Goal: Navigation & Orientation: Understand site structure

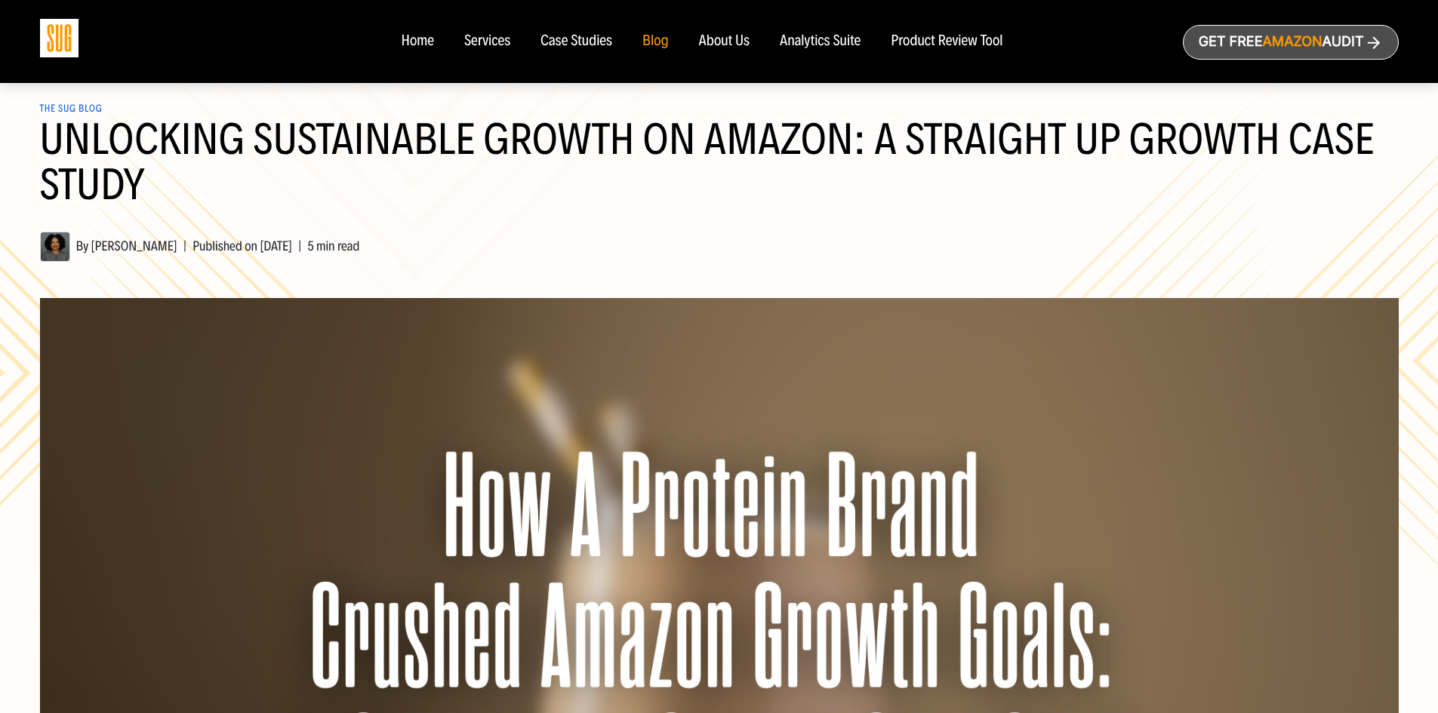
click at [729, 45] on div "About Us" at bounding box center [724, 41] width 51 height 17
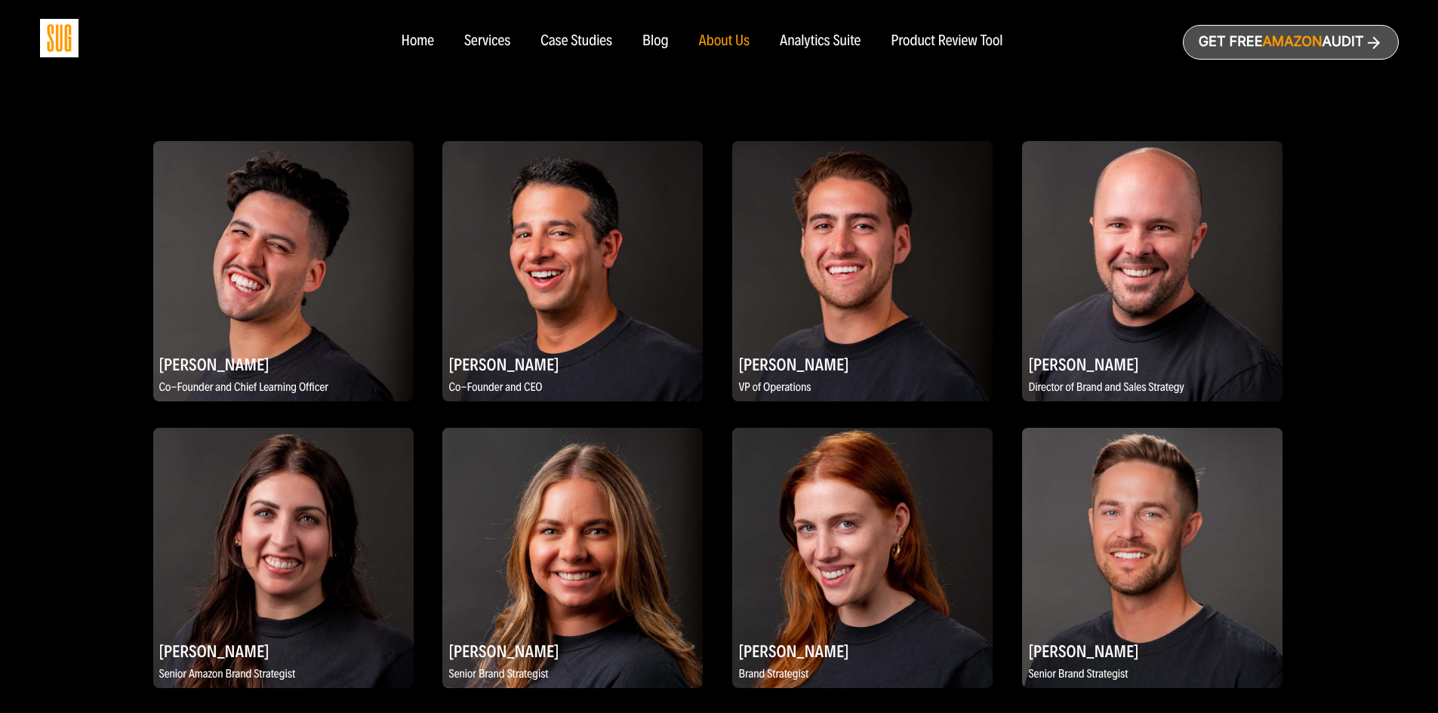
scroll to position [777, 0]
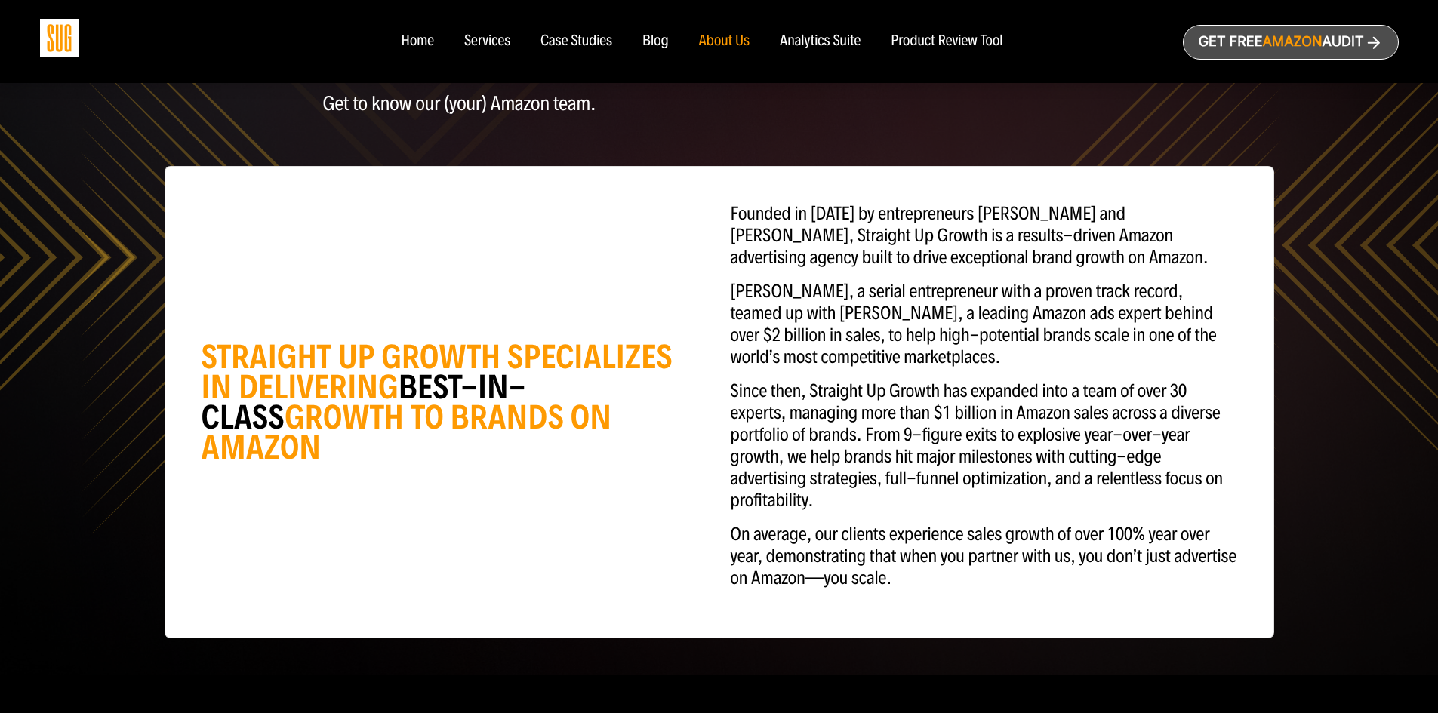
scroll to position [0, 0]
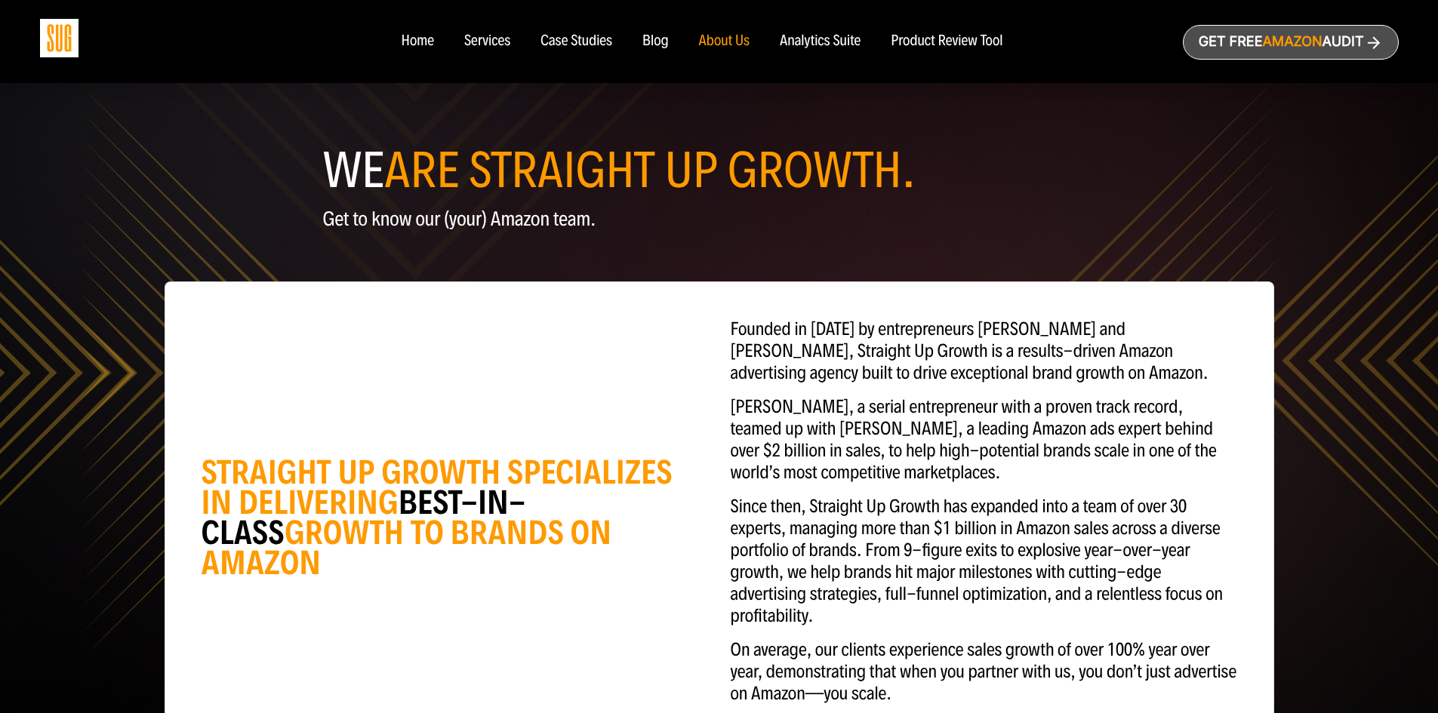
click at [826, 39] on div "Analytics Suite" at bounding box center [820, 41] width 81 height 17
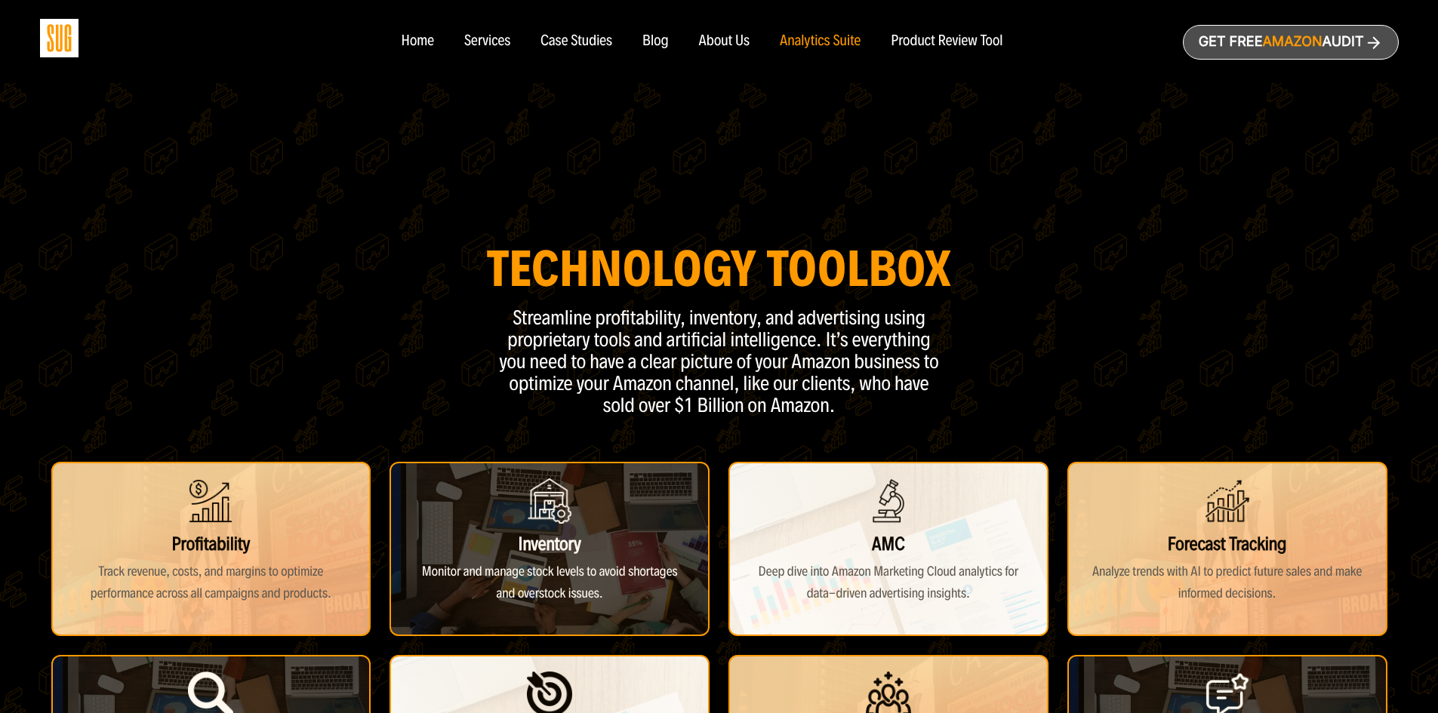
click at [450, 60] on nav "Home Services Case Studies Blog About Us" at bounding box center [719, 41] width 666 height 83
click at [417, 47] on div "Home" at bounding box center [417, 41] width 32 height 17
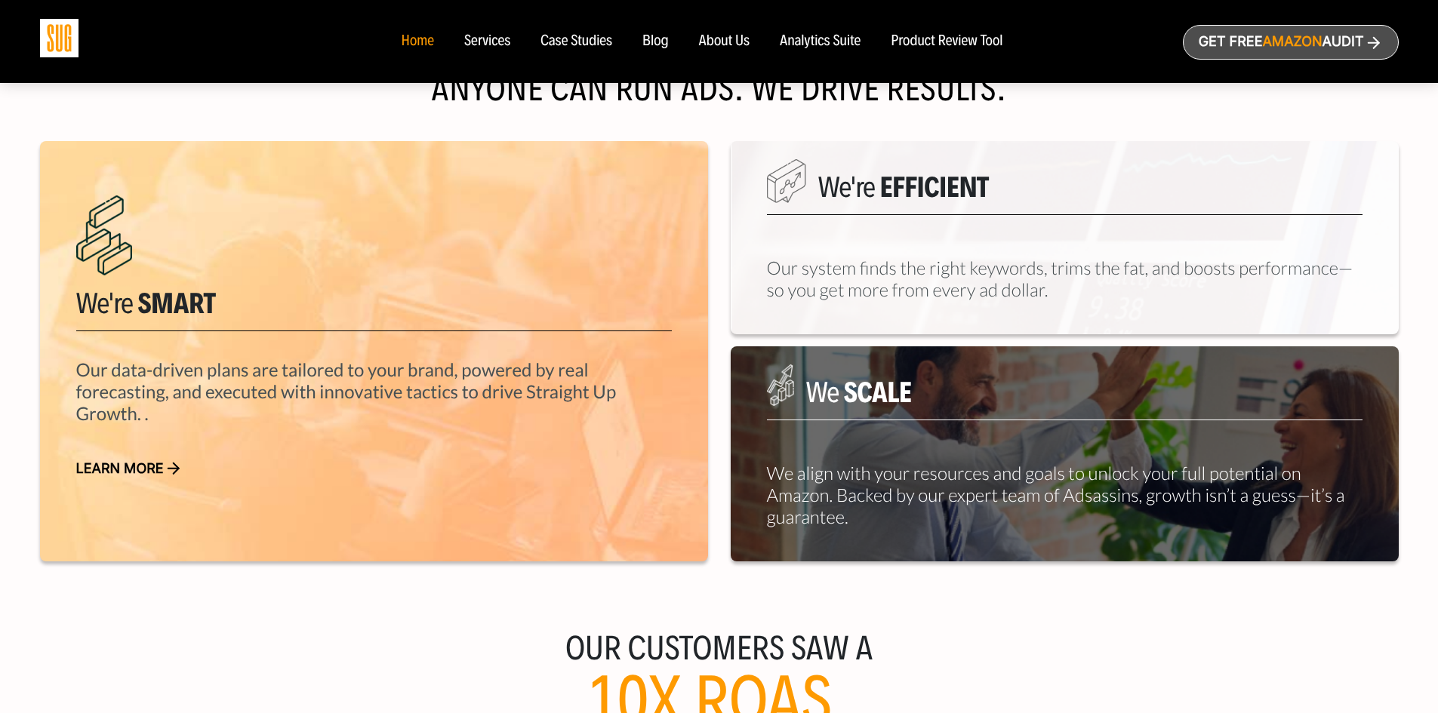
scroll to position [755, 0]
